Goal: Task Accomplishment & Management: Use online tool/utility

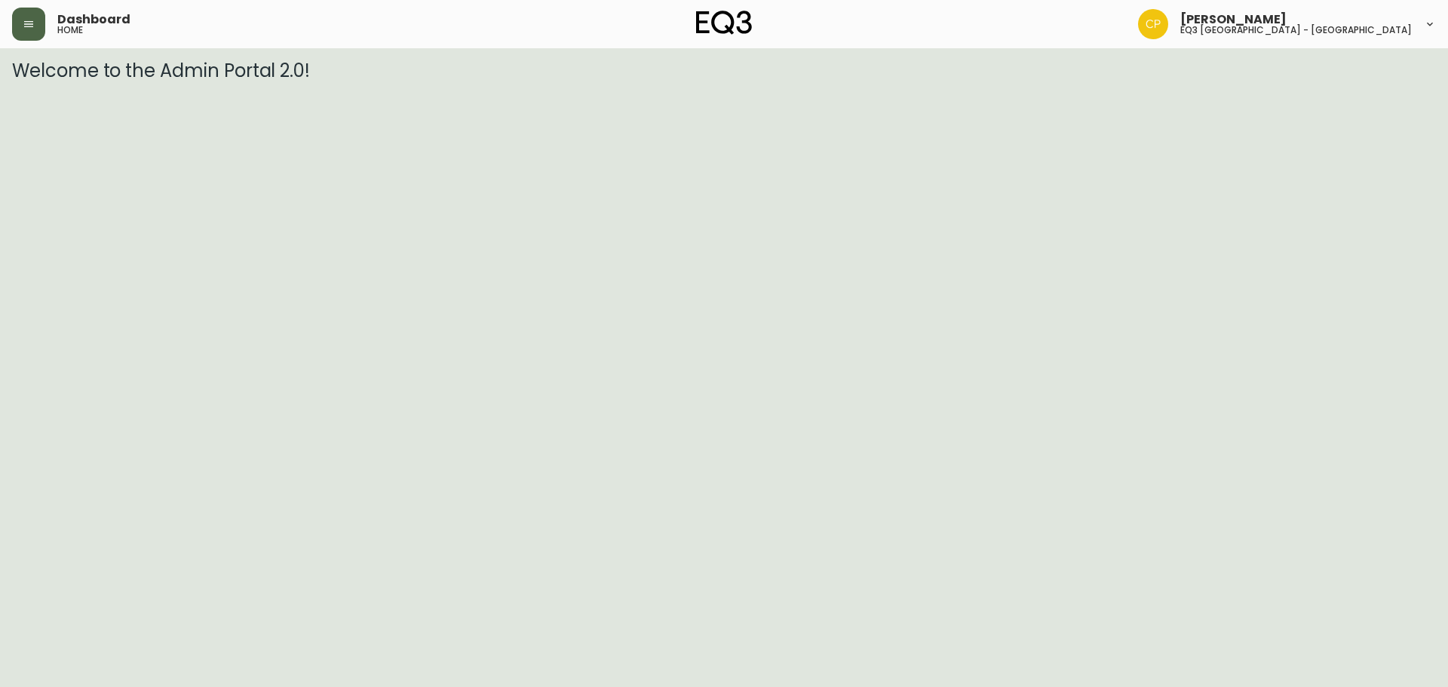
click at [32, 17] on button "button" at bounding box center [28, 24] width 33 height 33
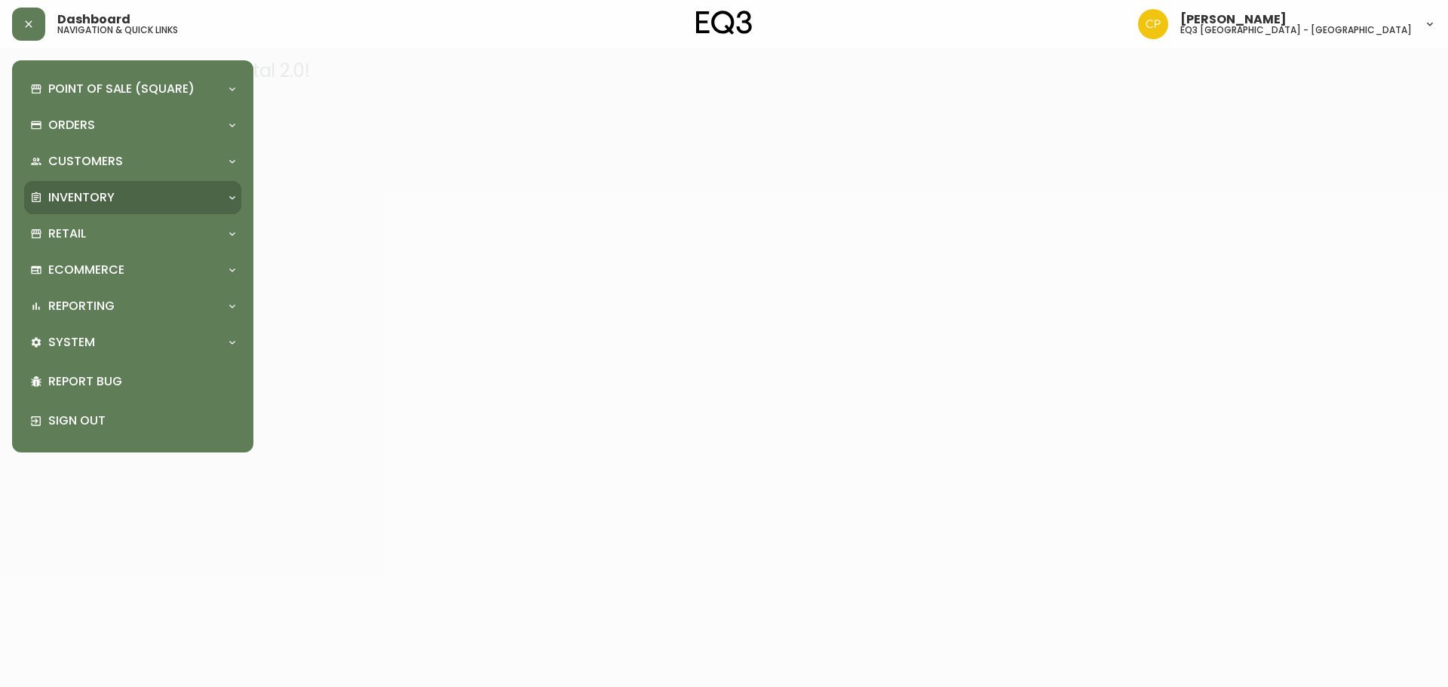
click at [177, 199] on div "Inventory" at bounding box center [125, 197] width 190 height 17
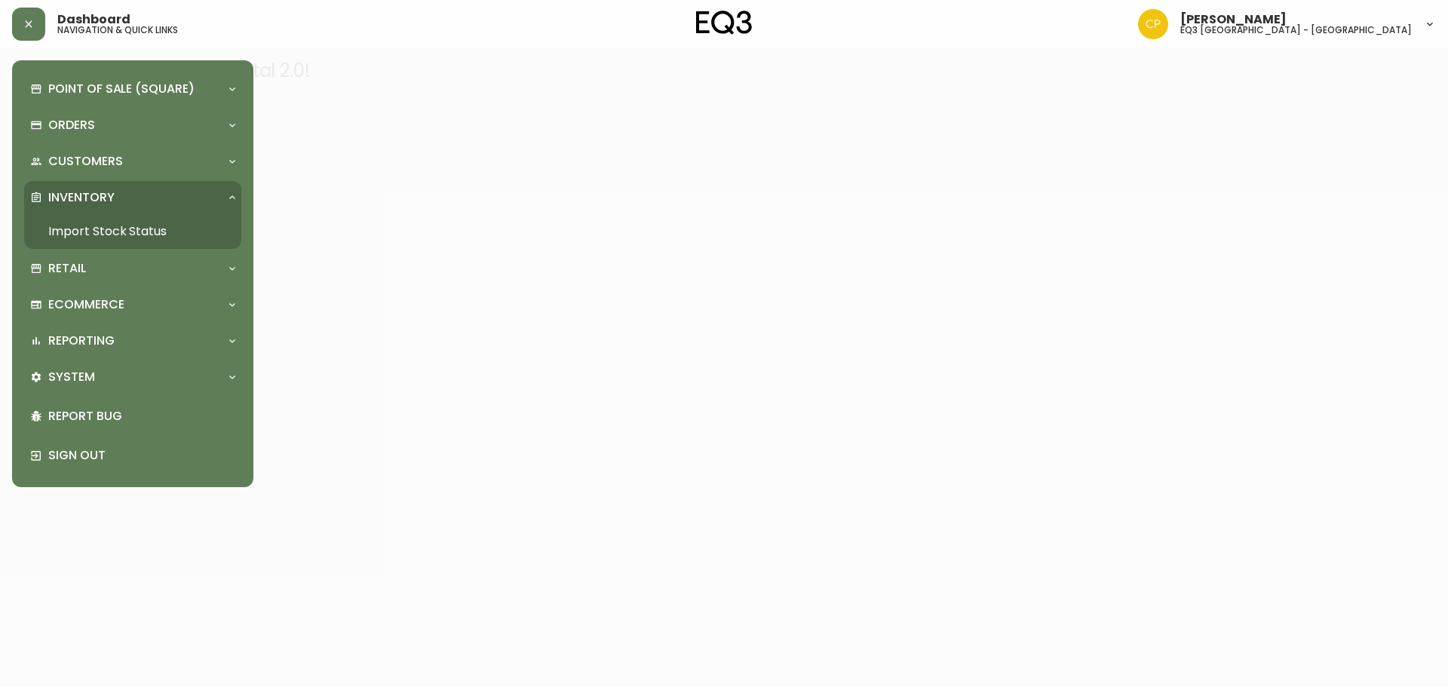
click at [158, 229] on link "Import Stock Status" at bounding box center [132, 231] width 217 height 35
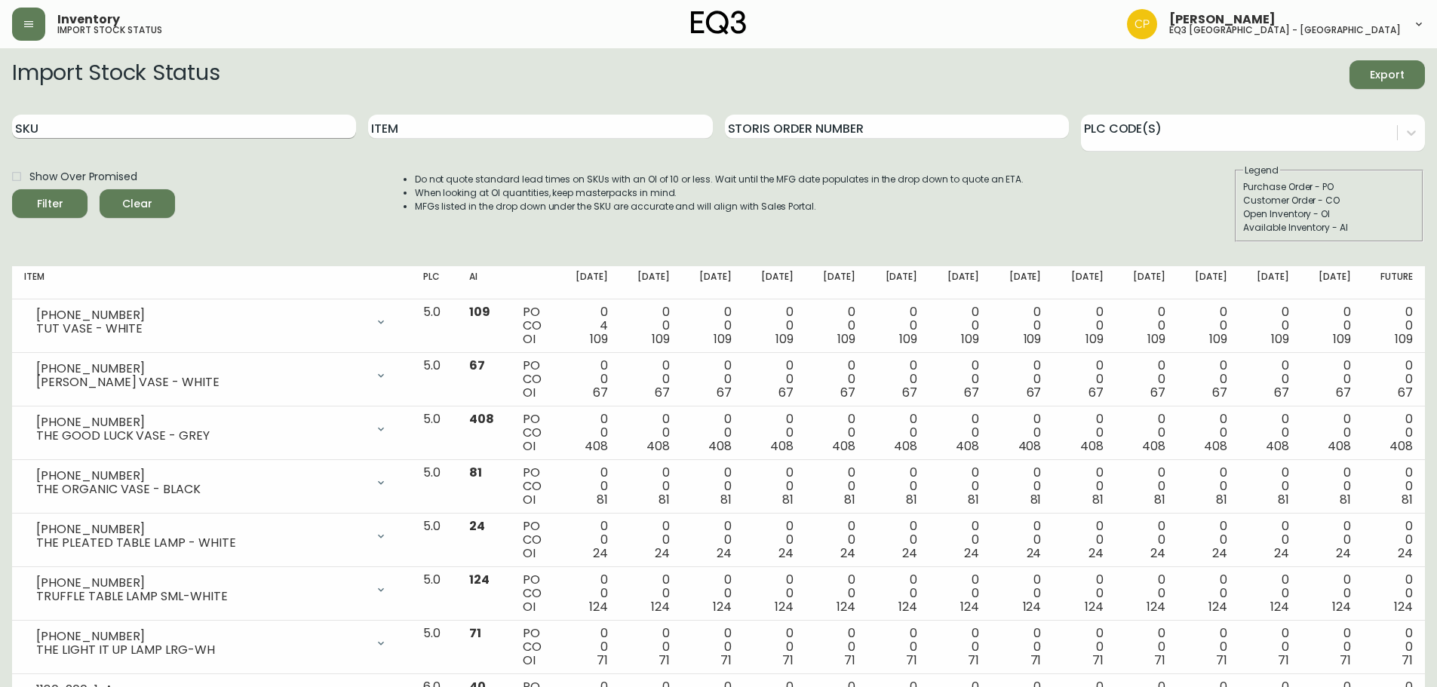
click at [237, 134] on input "SKU" at bounding box center [184, 127] width 344 height 24
paste input "[PHONE_NUMBER]"
type input "[PHONE_NUMBER]"
click at [12, 189] on button "Filter" at bounding box center [49, 203] width 75 height 29
